Goal: Complete application form

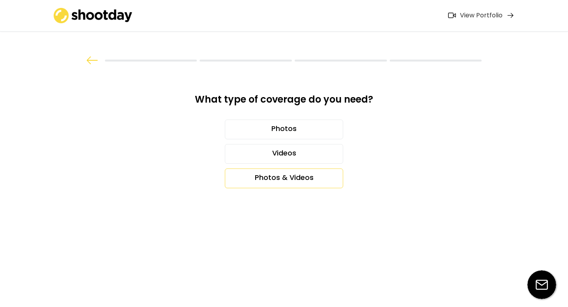
click at [283, 181] on div "Photos & Videos" at bounding box center [284, 178] width 118 height 20
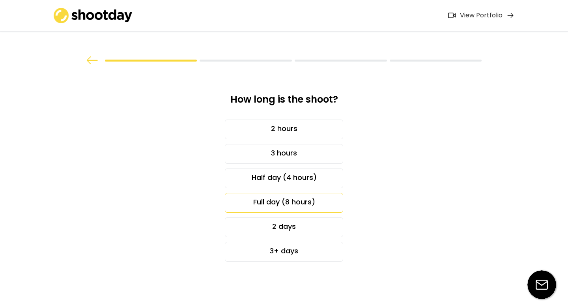
click at [310, 203] on div "Full day (8 hours)" at bounding box center [284, 203] width 118 height 20
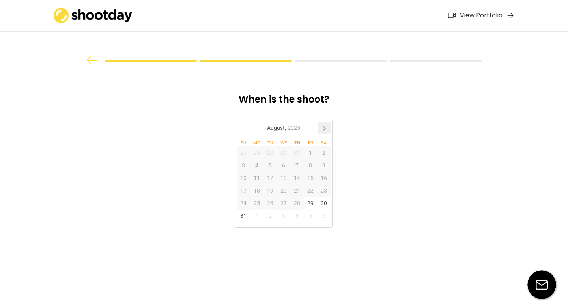
click at [325, 125] on icon at bounding box center [324, 128] width 13 height 13
click at [324, 125] on icon at bounding box center [324, 128] width 13 height 13
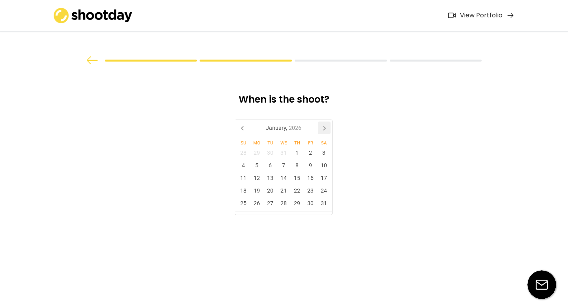
click at [324, 125] on icon at bounding box center [324, 128] width 13 height 13
click at [269, 191] on div "24" at bounding box center [270, 190] width 13 height 13
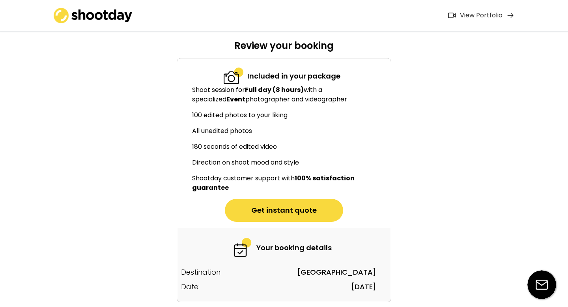
scroll to position [88, 0]
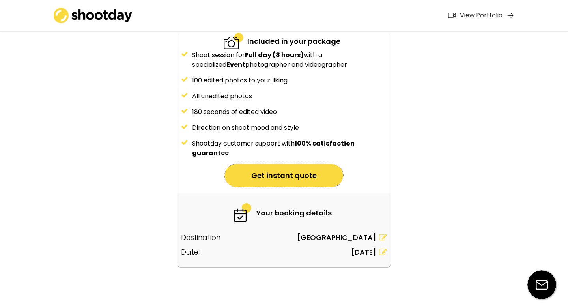
click at [297, 182] on button "Get instant quote" at bounding box center [284, 175] width 118 height 23
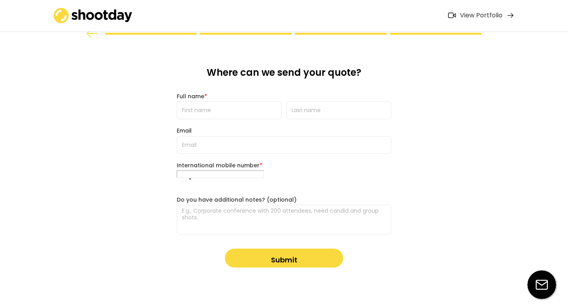
scroll to position [0, 0]
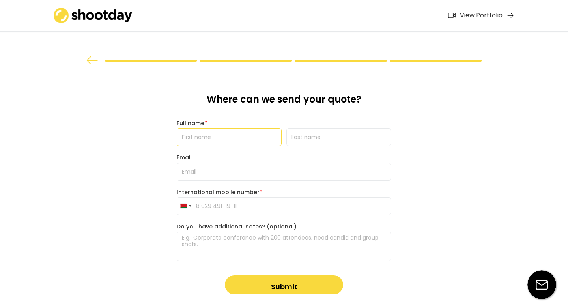
click at [227, 131] on input "input" at bounding box center [229, 137] width 105 height 18
type input "[PERSON_NAME]"
type input "Kalenik"
type input "[EMAIL_ADDRESS][DOMAIN_NAME]"
type input "[PHONE_NUMBER]"
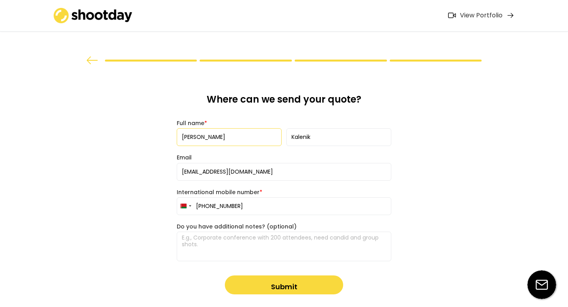
scroll to position [27, 0]
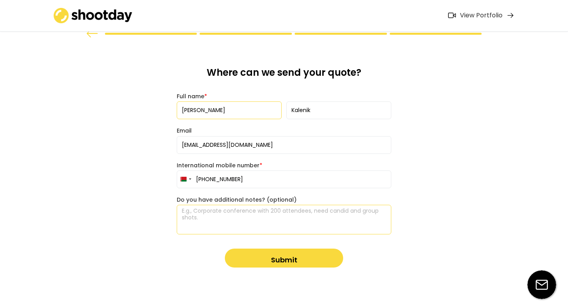
click at [239, 214] on textarea at bounding box center [284, 220] width 215 height 30
click at [248, 220] on textarea at bounding box center [284, 220] width 215 height 30
paste textarea "Hi! It's Karyna here, one of the organizers at GitNation ([URL][DOMAIN_NAME]). …"
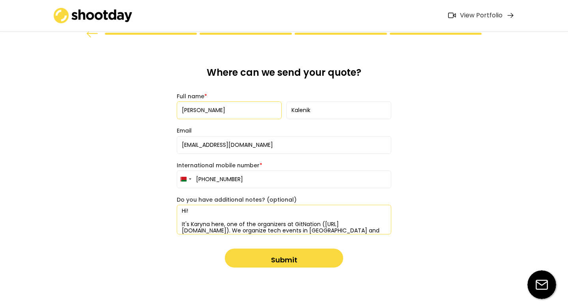
scroll to position [107, 0]
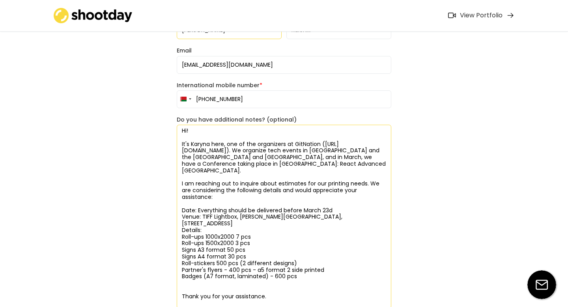
drag, startPoint x: 316, startPoint y: 177, endPoint x: 347, endPoint y: 179, distance: 31.3
click at [347, 179] on textarea "Hi! It's Karyna here, one of the organizers at GitNation ([URL][DOMAIN_NAME]). …" at bounding box center [284, 217] width 215 height 184
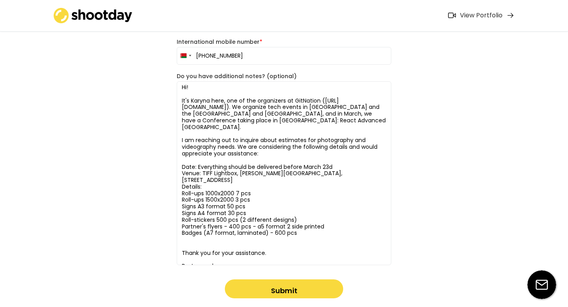
scroll to position [155, 0]
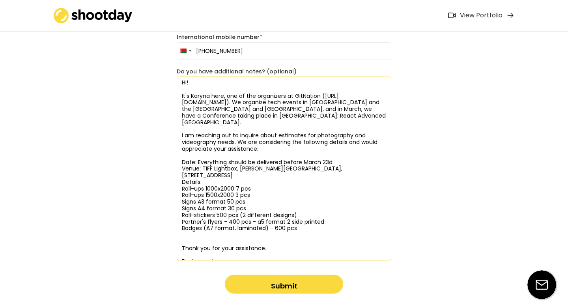
click at [200, 155] on textarea "Hi! It's Karyna here, one of the organizers at GitNation ([URL][DOMAIN_NAME]). …" at bounding box center [284, 169] width 215 height 184
drag, startPoint x: 198, startPoint y: 155, endPoint x: 337, endPoint y: 156, distance: 138.9
click at [337, 156] on textarea "Hi! It's Karyna here, one of the organizers at GitNation ([URL][DOMAIN_NAME]). …" at bounding box center [284, 169] width 215 height 184
drag, startPoint x: 182, startPoint y: 181, endPoint x: 326, endPoint y: 221, distance: 148.8
click at [326, 221] on textarea "Hi! It's Karyna here, one of the organizers at GitNation ([URL][DOMAIN_NAME]). …" at bounding box center [284, 169] width 215 height 184
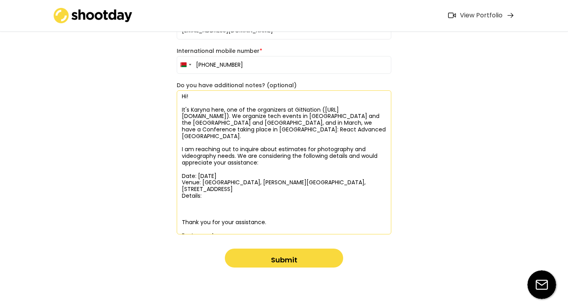
scroll to position [141, 0]
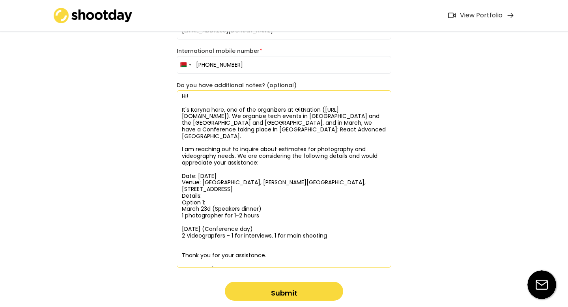
click at [184, 237] on textarea "Hi! It's Karyna here, one of the organizers at GitNation ([URL][DOMAIN_NAME]). …" at bounding box center [284, 178] width 215 height 177
click at [201, 231] on textarea "Hi! It's Karyna here, one of the organizers at GitNation ([URL][DOMAIN_NAME]). …" at bounding box center [284, 178] width 215 height 177
click at [229, 237] on textarea "Hi! It's Karyna here, one of the organizers at GitNation ([URL][DOMAIN_NAME]). …" at bounding box center [284, 178] width 215 height 177
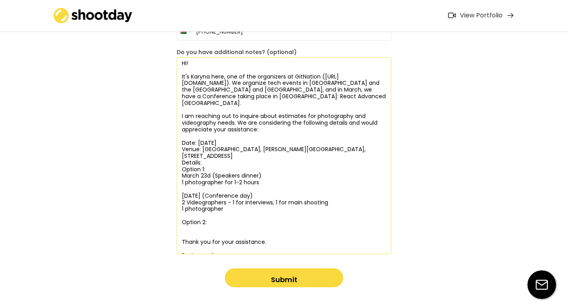
drag, startPoint x: 182, startPoint y: 189, endPoint x: 226, endPoint y: 202, distance: 45.7
click at [226, 202] on textarea "Hi! It's Karyna here, one of the organizers at GitNation ([URL][DOMAIN_NAME]). …" at bounding box center [284, 155] width 215 height 197
click at [190, 228] on textarea "Hi! It's Karyna here, one of the organizers at GitNation ([URL][DOMAIN_NAME]). …" at bounding box center [284, 155] width 215 height 197
click at [184, 221] on textarea "Hi! It's Karyna here, one of the organizers at GitNation ([URL][DOMAIN_NAME]). …" at bounding box center [284, 155] width 215 height 197
paste textarea "[DATE] (Conference day) 2 Videographers - 1 for interviews, 1 for main shooting…"
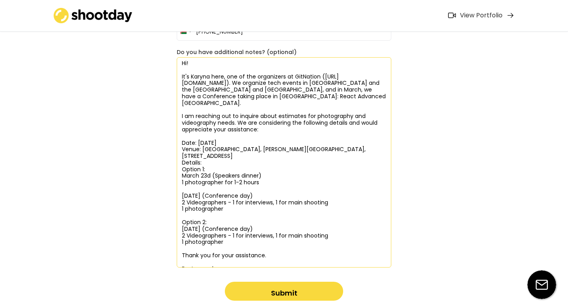
click at [185, 229] on textarea "Hi! It's Karyna here, one of the organizers at GitNation ([URL][DOMAIN_NAME]). …" at bounding box center [284, 162] width 215 height 210
click at [225, 230] on textarea "Hi! It's Karyna here, one of the organizers at GitNation ([URL][DOMAIN_NAME]). …" at bounding box center [284, 162] width 215 height 210
drag, startPoint x: 229, startPoint y: 228, endPoint x: 324, endPoint y: 232, distance: 94.7
click at [324, 232] on textarea "Hi! It's Karyna here, one of the organizers at GitNation ([URL][DOMAIN_NAME]). …" at bounding box center [284, 162] width 215 height 210
click at [188, 209] on textarea "Hi! It's Karyna here, one of the organizers at GitNation ([URL][DOMAIN_NAME]). …" at bounding box center [284, 162] width 215 height 210
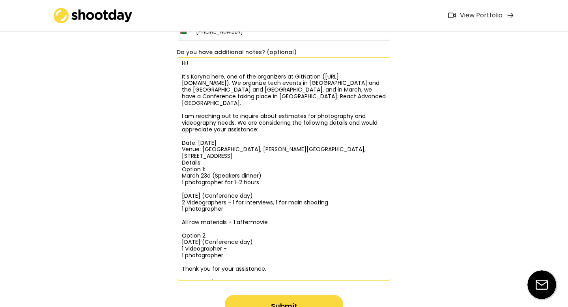
click at [253, 218] on textarea "Hi! It's Karyna here, one of the organizers at GitNation ([URL][DOMAIN_NAME]). …" at bounding box center [284, 168] width 215 height 223
click at [257, 217] on textarea "Hi! It's Karyna here, one of the organizers at GitNation ([URL][DOMAIN_NAME]). …" at bounding box center [284, 168] width 215 height 223
drag, startPoint x: 182, startPoint y: 217, endPoint x: 295, endPoint y: 221, distance: 113.3
click at [295, 221] on textarea "Hi! It's Karyna here, one of the organizers at GitNation ([URL][DOMAIN_NAME]). …" at bounding box center [284, 168] width 215 height 223
paste textarea "I will share the more detailed brief, but we need to receive the following afte…"
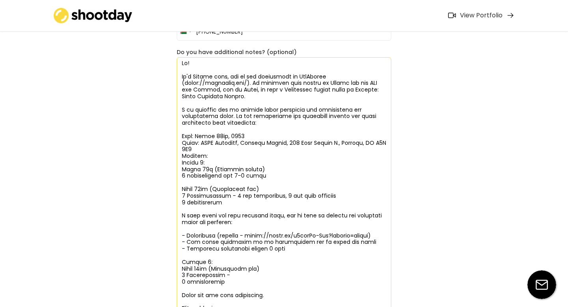
drag, startPoint x: 263, startPoint y: 251, endPoint x: 280, endPoint y: 253, distance: 17.1
click at [280, 252] on textarea at bounding box center [284, 185] width 215 height 256
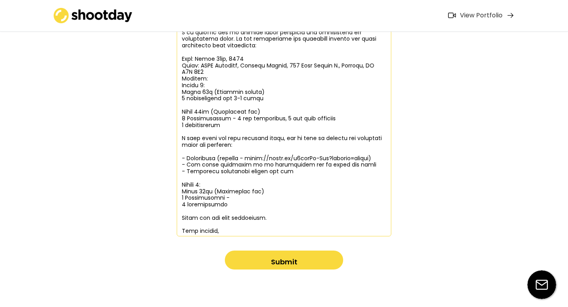
scroll to position [254, 0]
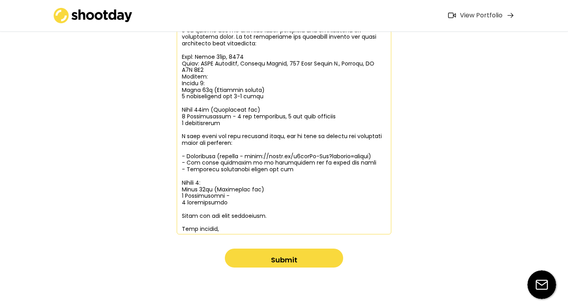
drag, startPoint x: 222, startPoint y: 232, endPoint x: 168, endPoint y: 55, distance: 185.0
click at [168, 55] on div "What type of coverage do you need? Photos Videos Photos & Videos How long is th…" at bounding box center [284, 26] width 568 height 561
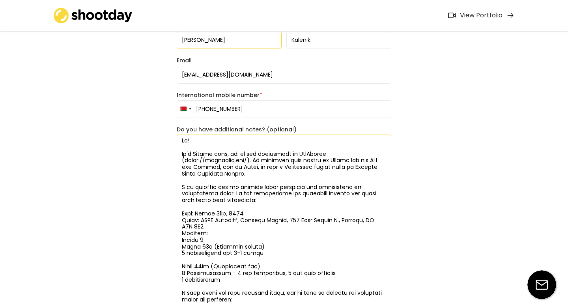
scroll to position [80, 0]
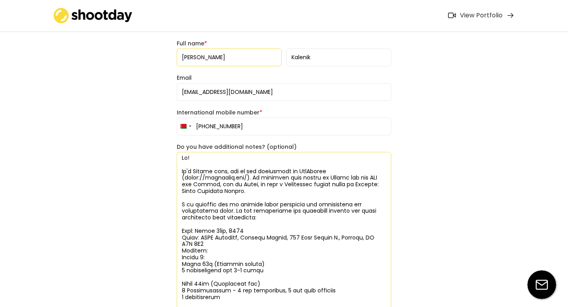
click at [182, 160] on textarea at bounding box center [284, 280] width 215 height 256
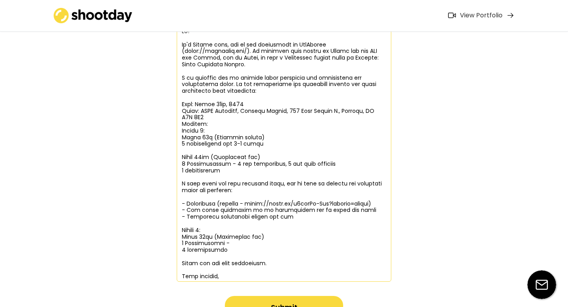
scroll to position [254, 0]
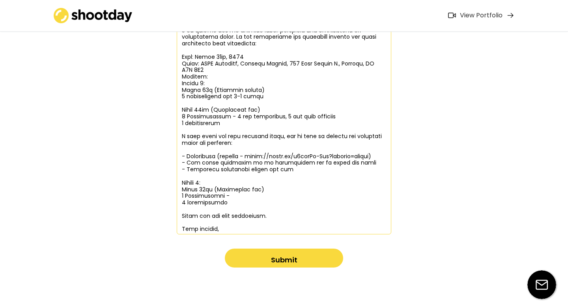
click at [223, 230] on textarea at bounding box center [284, 106] width 215 height 256
type textarea "Hi! It's Karyna here, one of the organizers at GitNation ([URL][DOMAIN_NAME]). …"
click at [252, 262] on button "Submit" at bounding box center [284, 258] width 118 height 19
click at [273, 258] on button "Submit" at bounding box center [284, 258] width 118 height 19
click at [290, 257] on button "Submit" at bounding box center [284, 258] width 118 height 19
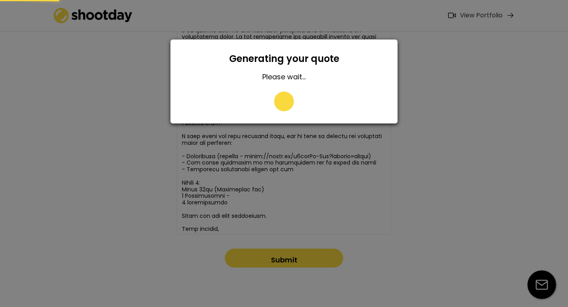
type input "[PHONE_NUMBER]"
